Goal: Task Accomplishment & Management: Complete application form

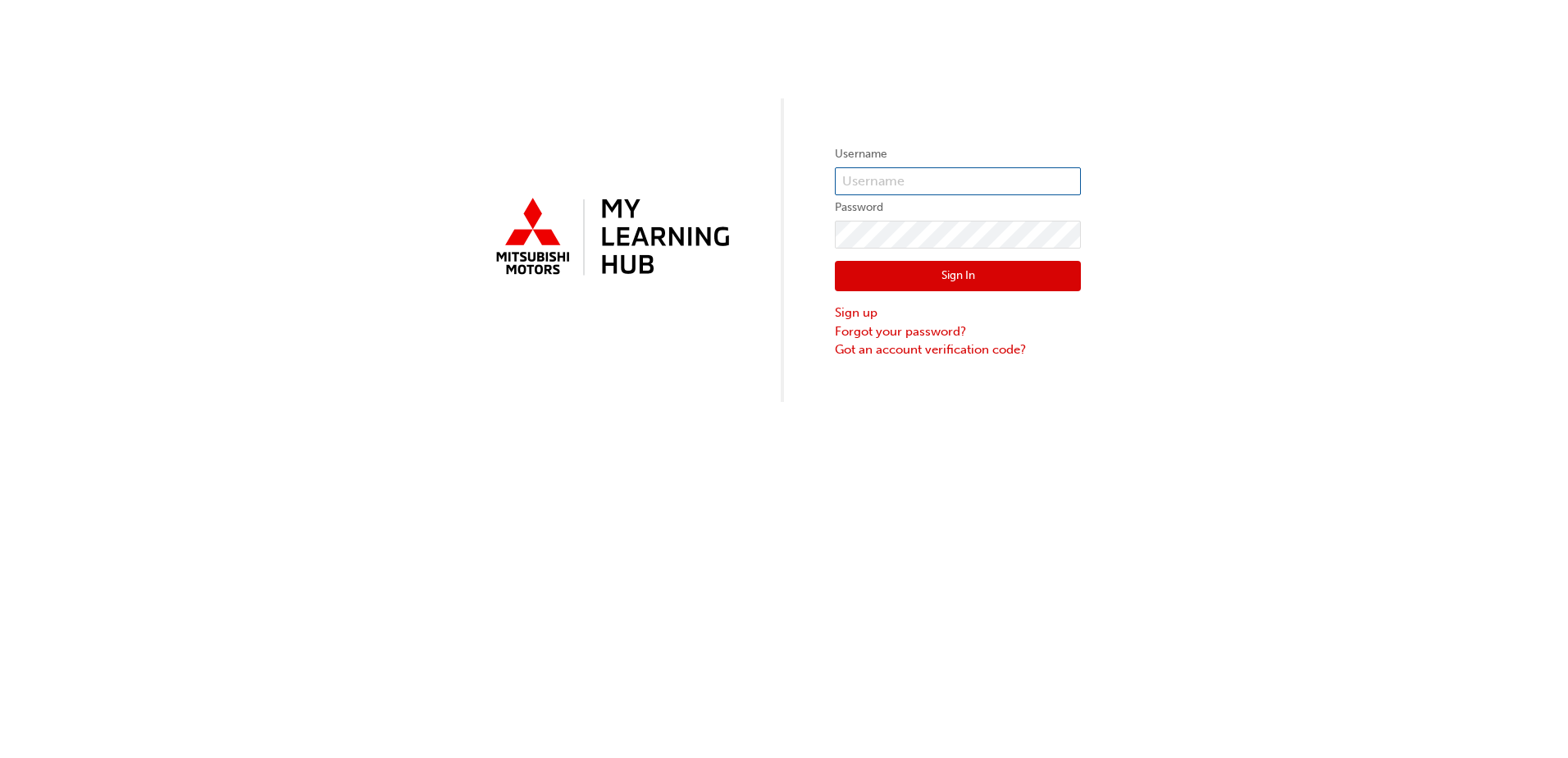
type input "0005854517"
drag, startPoint x: 960, startPoint y: 187, endPoint x: 642, endPoint y: 194, distance: 318.1
click at [642, 194] on div "Username 0005854517 Password Sign In Sign up Forgot your password? Got an accou…" at bounding box center [784, 201] width 1568 height 402
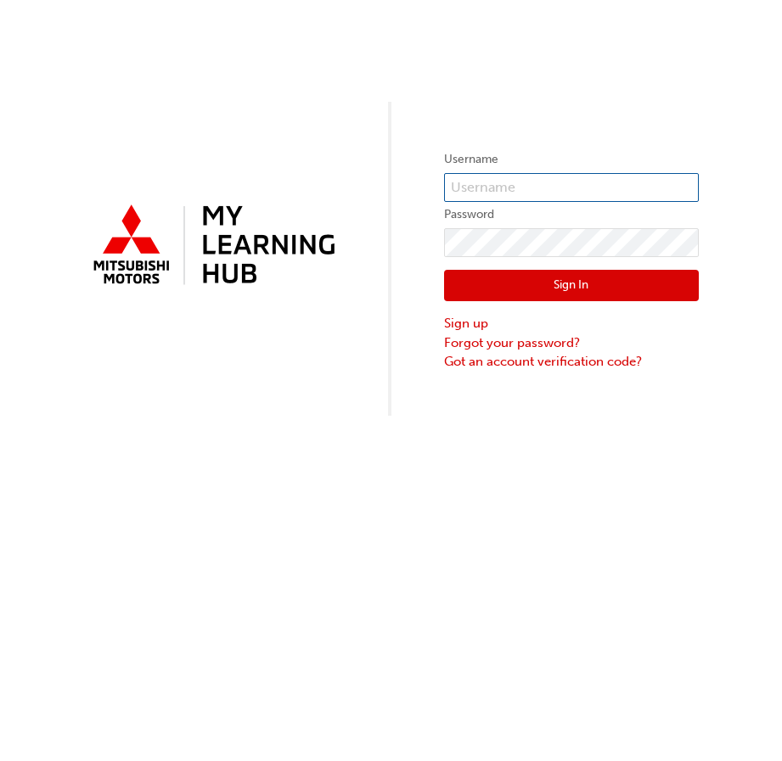
click at [479, 183] on input "text" at bounding box center [571, 187] width 255 height 29
type input "N646JDELBOUX"
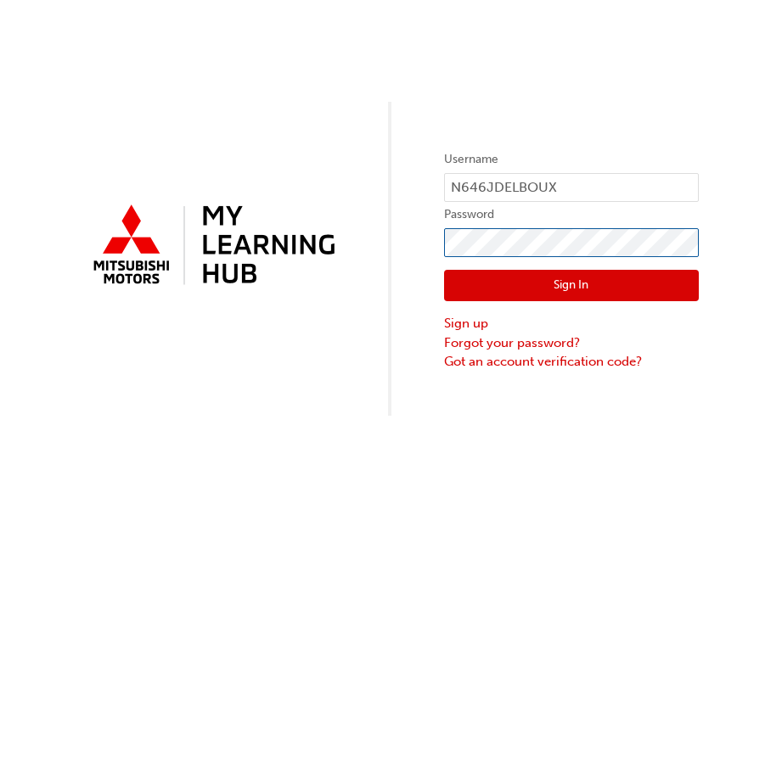
click button "Sign In" at bounding box center [571, 286] width 255 height 32
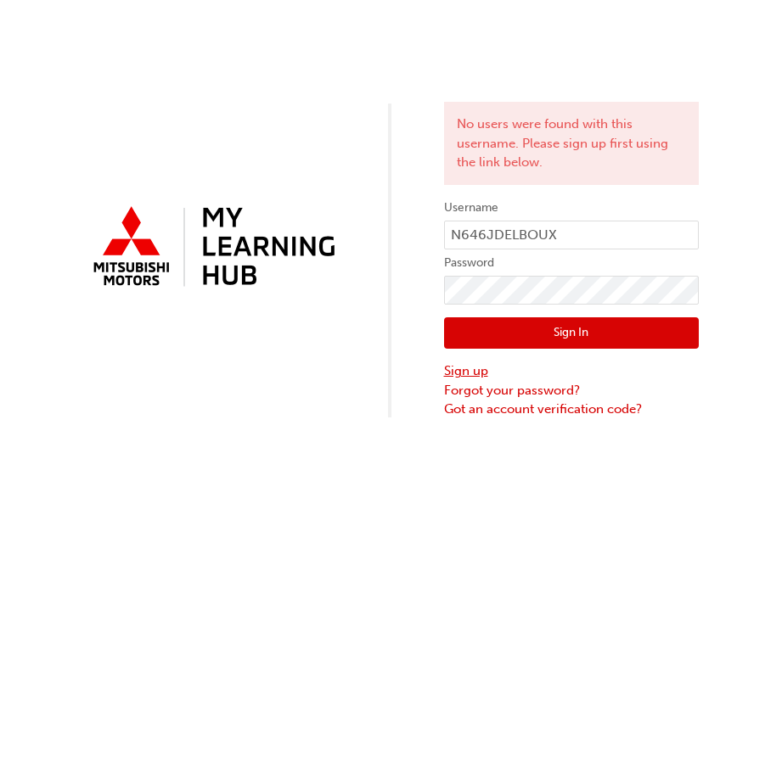
click at [462, 378] on link "Sign up" at bounding box center [571, 371] width 255 height 20
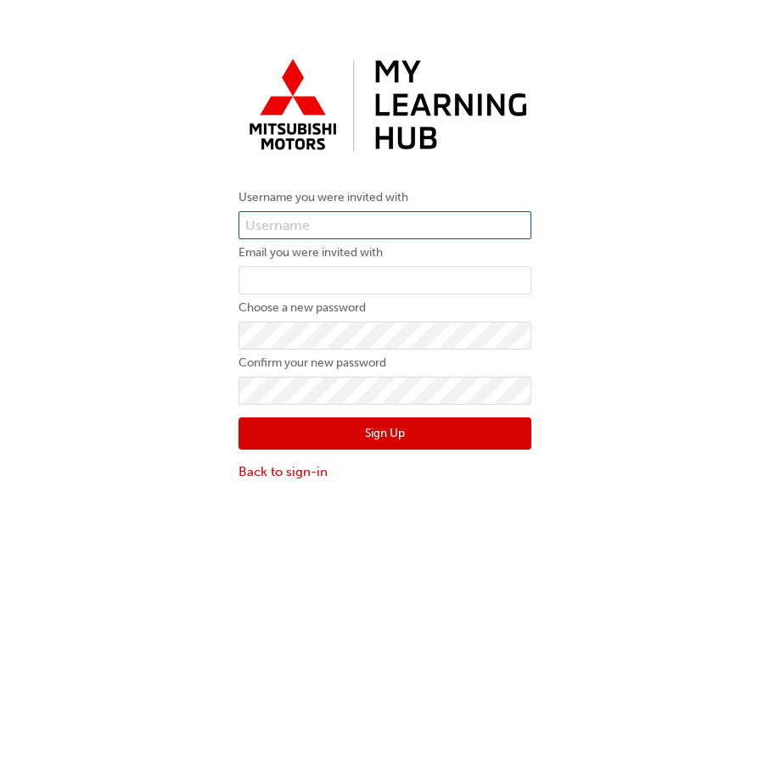
type input "0005854517"
drag, startPoint x: 343, startPoint y: 227, endPoint x: 172, endPoint y: 241, distance: 171.1
click at [172, 241] on div "Username you were invited with 0005854517 Email you were invited with Choose a …" at bounding box center [384, 266] width 769 height 456
type input "N646JDELBOUX"
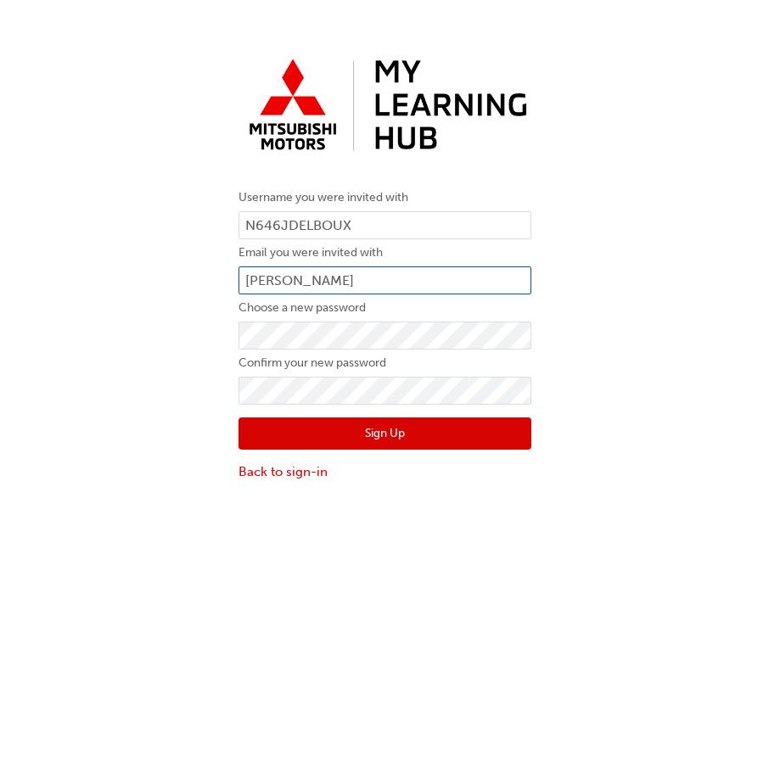
type input "[EMAIL_ADDRESS][PERSON_NAME][DOMAIN_NAME]"
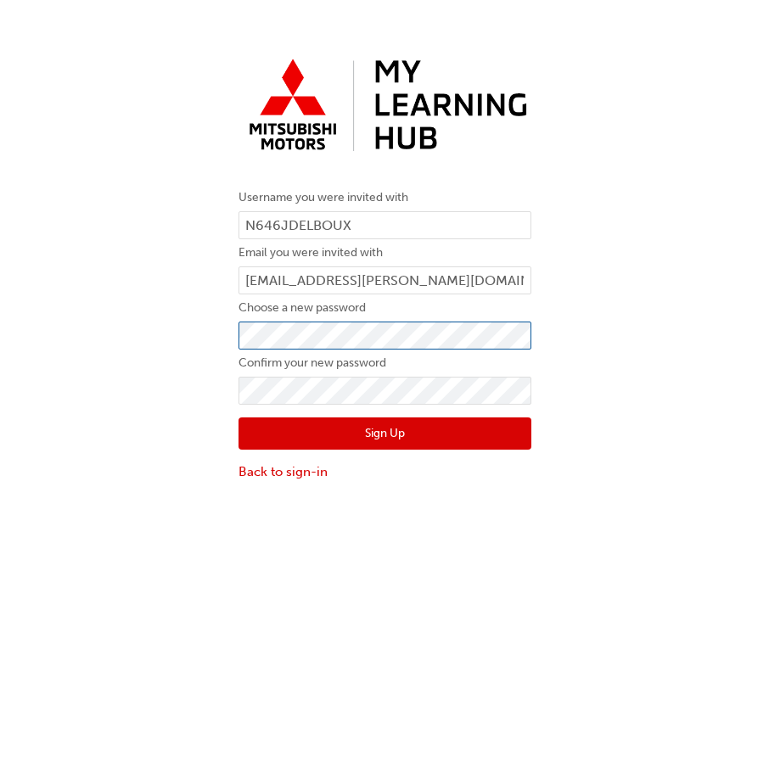
click at [184, 337] on div "Username you were invited with N646JDELBOUX Email you were invited with jaked@g…" at bounding box center [384, 266] width 769 height 456
click at [201, 542] on div "Username you were invited with N646JDELBOUX Email you were invited with jaked@g…" at bounding box center [384, 418] width 769 height 761
click at [367, 434] on button "Sign Up" at bounding box center [384, 433] width 293 height 32
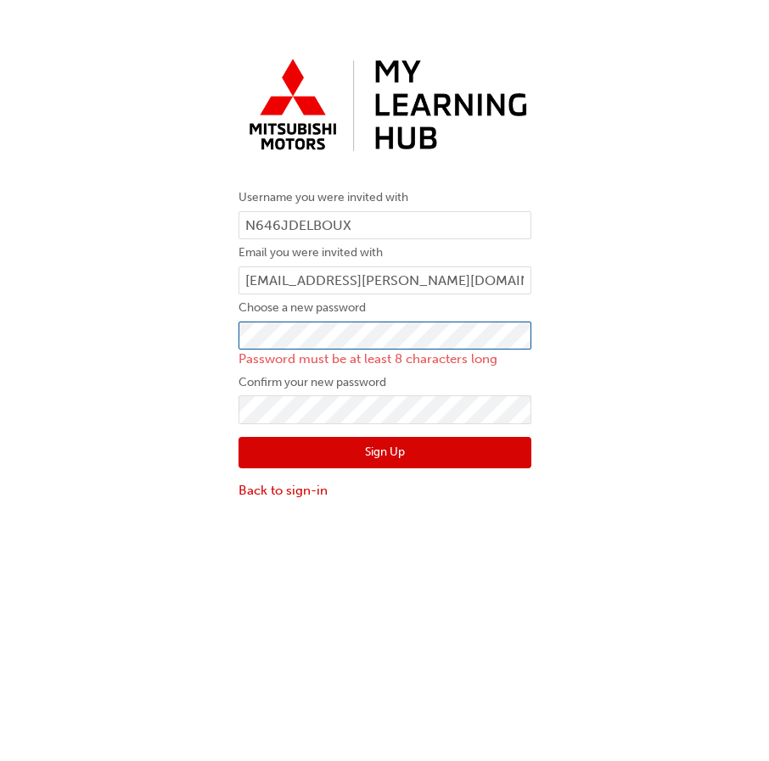
click at [221, 343] on div "Username you were invited with N646JDELBOUX Email you were invited with jaked@g…" at bounding box center [384, 275] width 769 height 475
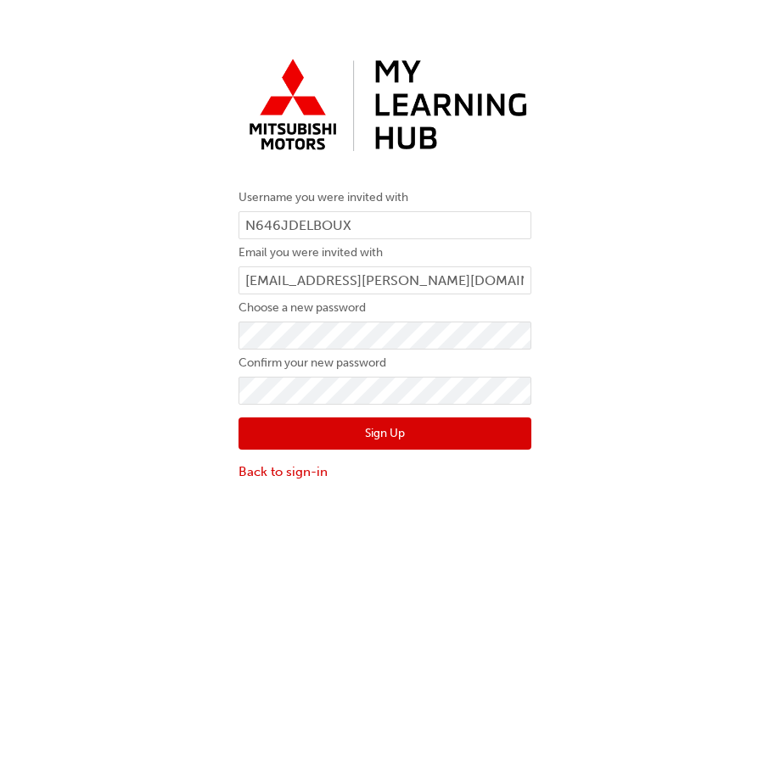
click at [204, 599] on div "Username you were invited with N646JDELBOUX Email you were invited with jaked@g…" at bounding box center [384, 418] width 769 height 761
click at [345, 434] on button "Sign Up" at bounding box center [384, 433] width 293 height 32
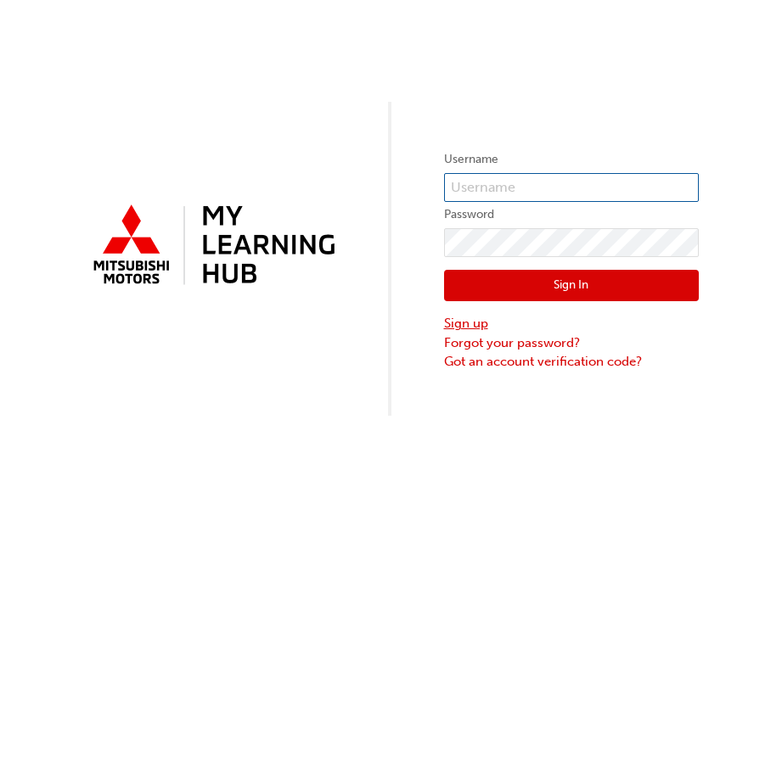
type input "0005854517"
click at [451, 324] on link "Sign up" at bounding box center [571, 324] width 255 height 20
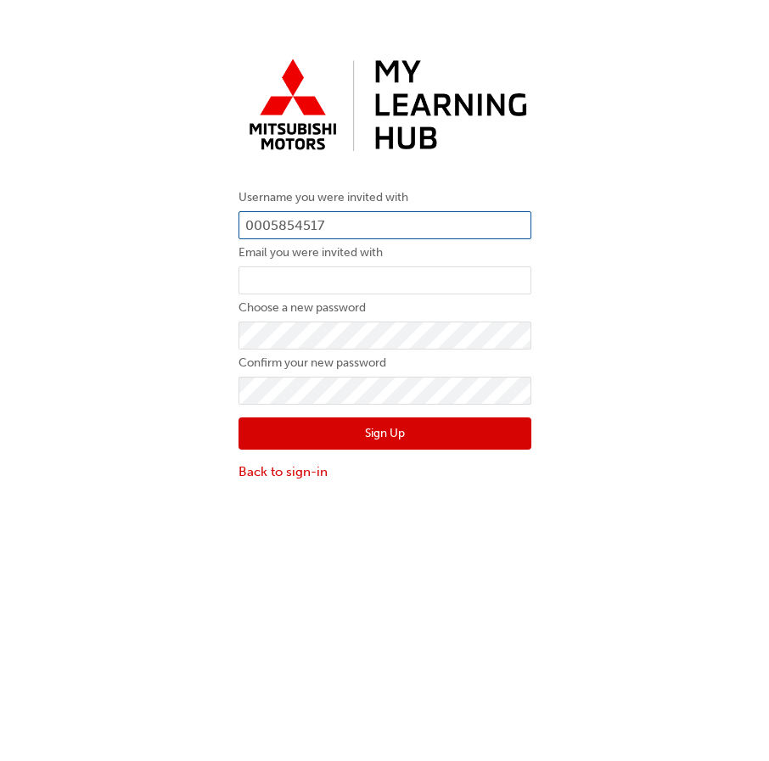
click at [322, 215] on input "0005854517" at bounding box center [384, 225] width 293 height 29
type input "0"
type input "N646JDELBOUX"
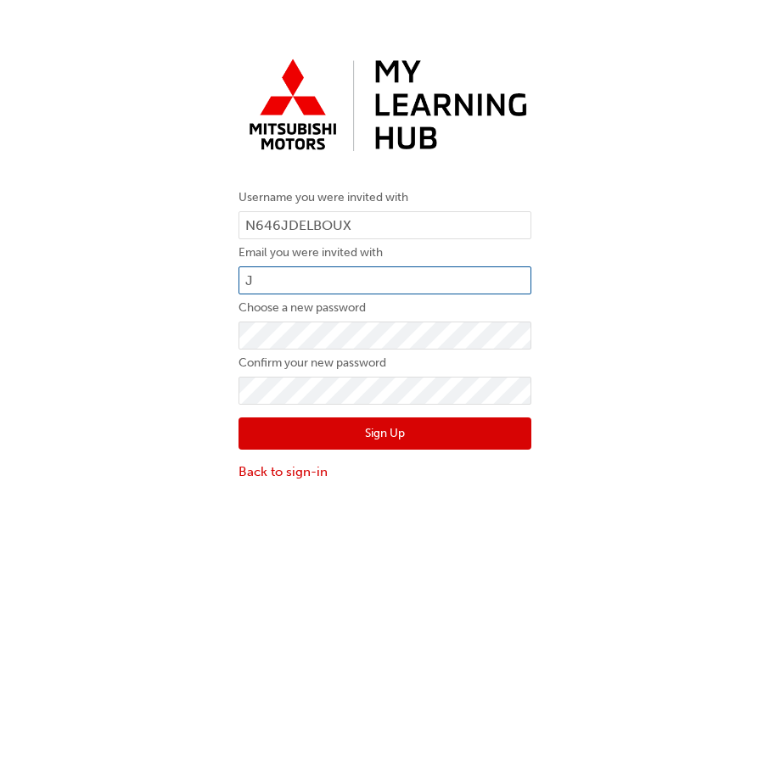
type input "[EMAIL_ADDRESS][PERSON_NAME][DOMAIN_NAME]"
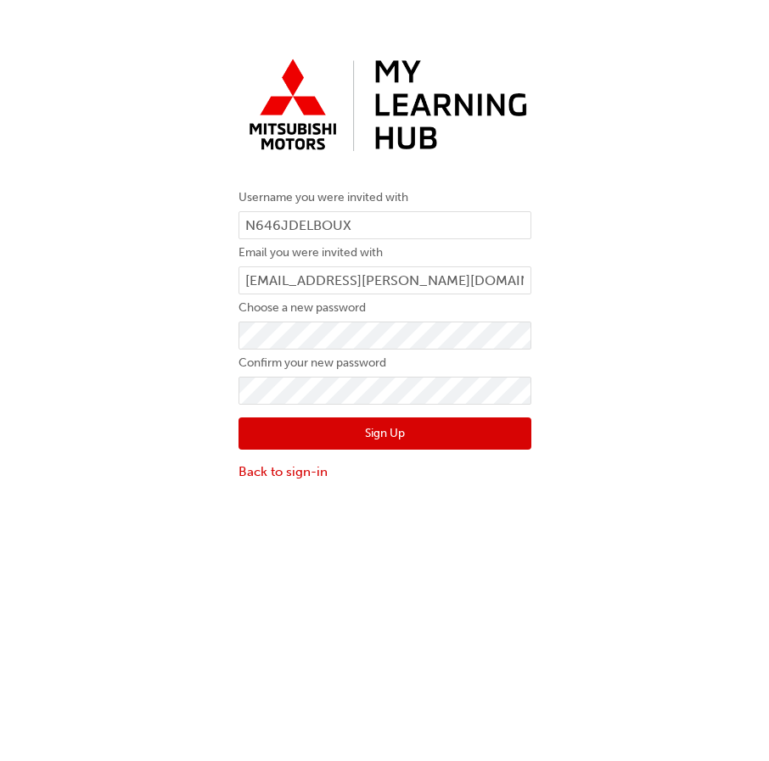
click at [251, 426] on button "Sign Up" at bounding box center [384, 433] width 293 height 32
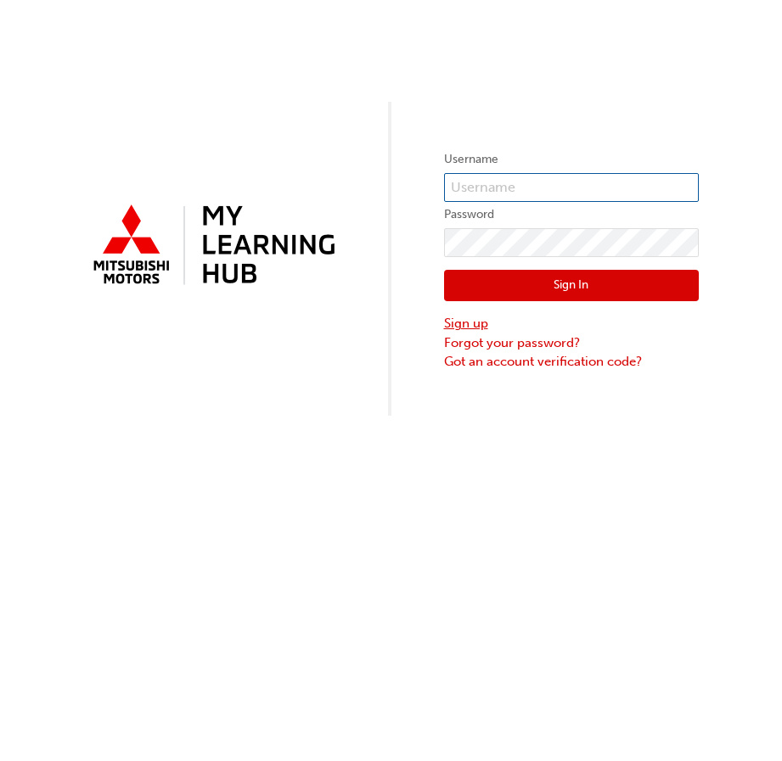
type input "0005854517"
click at [472, 326] on link "Sign up" at bounding box center [571, 324] width 255 height 20
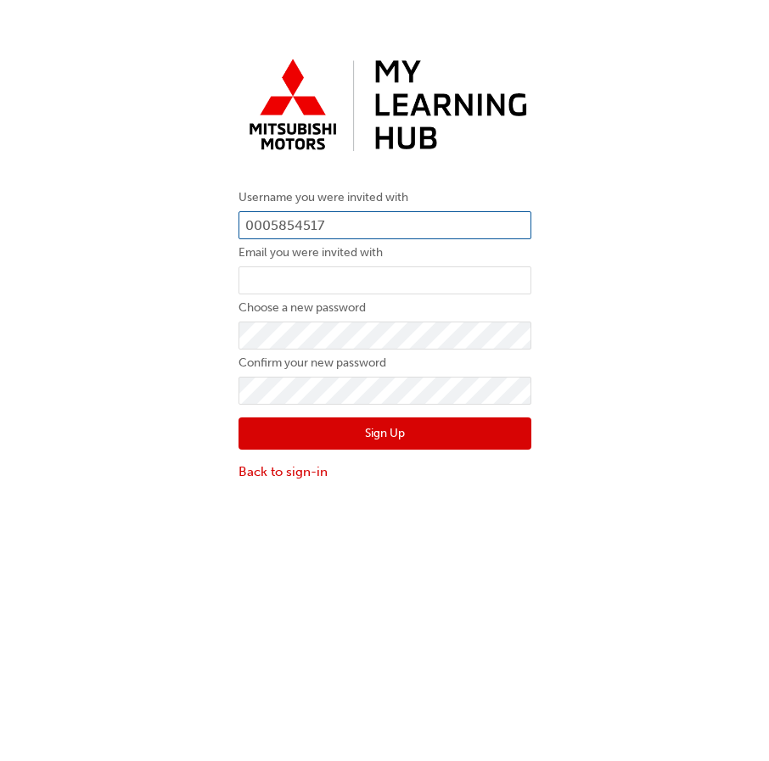
click at [365, 227] on input "0005854517" at bounding box center [384, 225] width 293 height 29
type input "0"
type input "N646JDELBOUX"
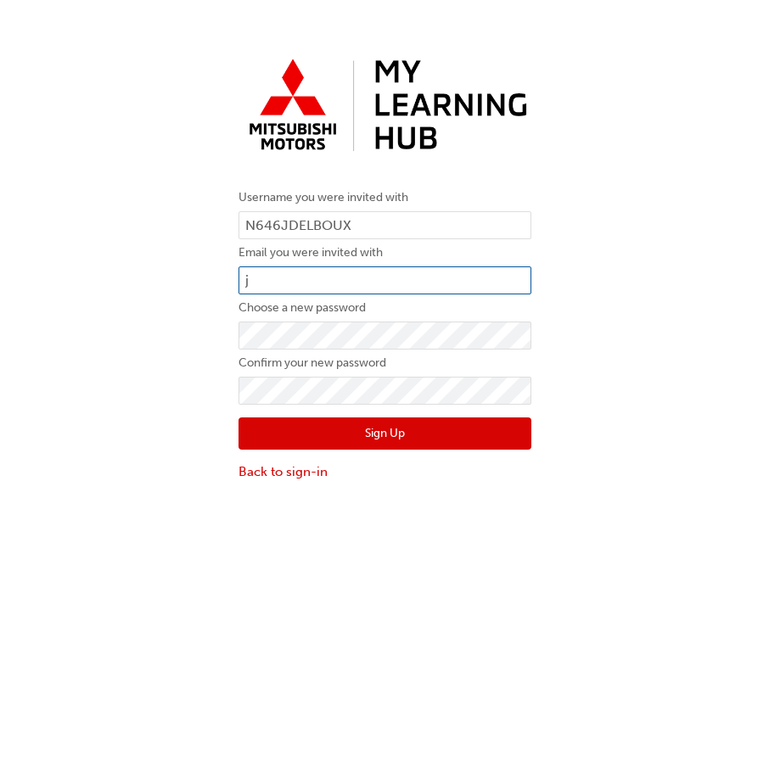
type input "[EMAIL_ADDRESS][PERSON_NAME][DOMAIN_NAME]"
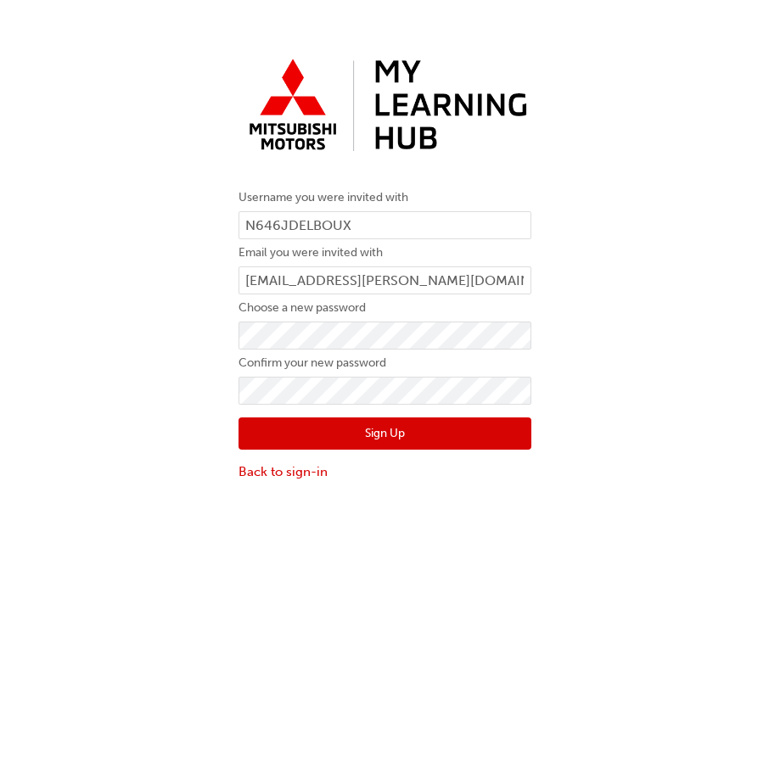
drag, startPoint x: 59, startPoint y: 548, endPoint x: 145, endPoint y: 520, distance: 90.2
click at [60, 548] on div "Username you were invited with N646JDELBOUX Email you were invited with jaked@g…" at bounding box center [384, 418] width 769 height 761
click at [451, 431] on button "Sign Up" at bounding box center [384, 433] width 293 height 32
